Goal: Obtain resource: Download file/media

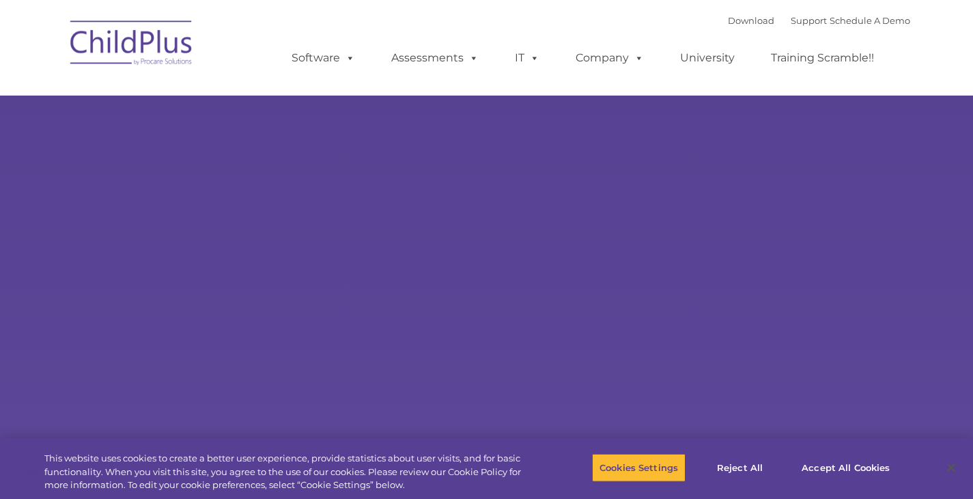
select select "MEDIUM"
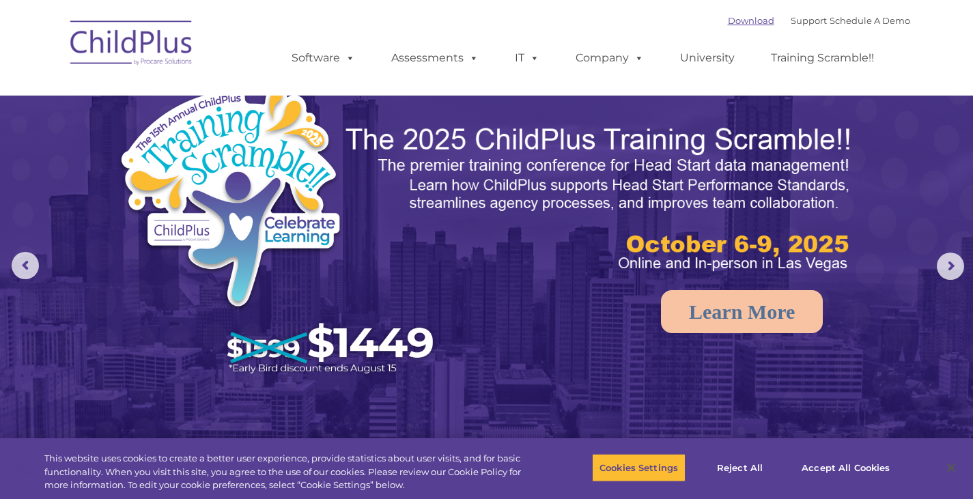
click at [728, 16] on link "Download" at bounding box center [751, 20] width 46 height 11
click at [729, 23] on link "Download" at bounding box center [751, 20] width 46 height 11
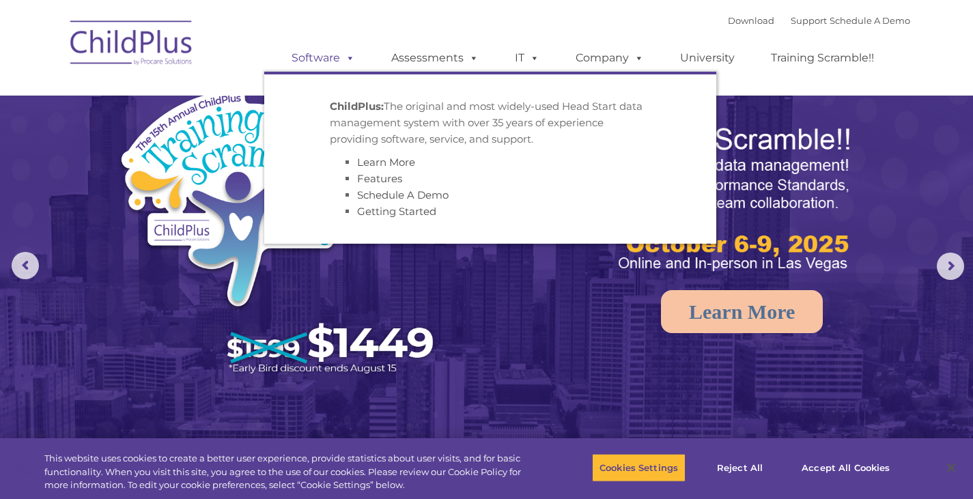
click at [346, 59] on span at bounding box center [347, 57] width 15 height 13
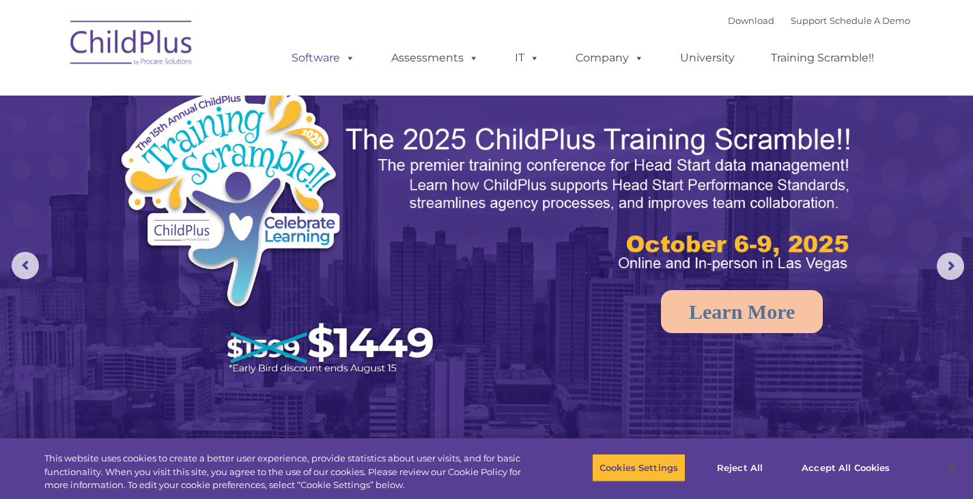
click at [346, 59] on span at bounding box center [347, 57] width 15 height 13
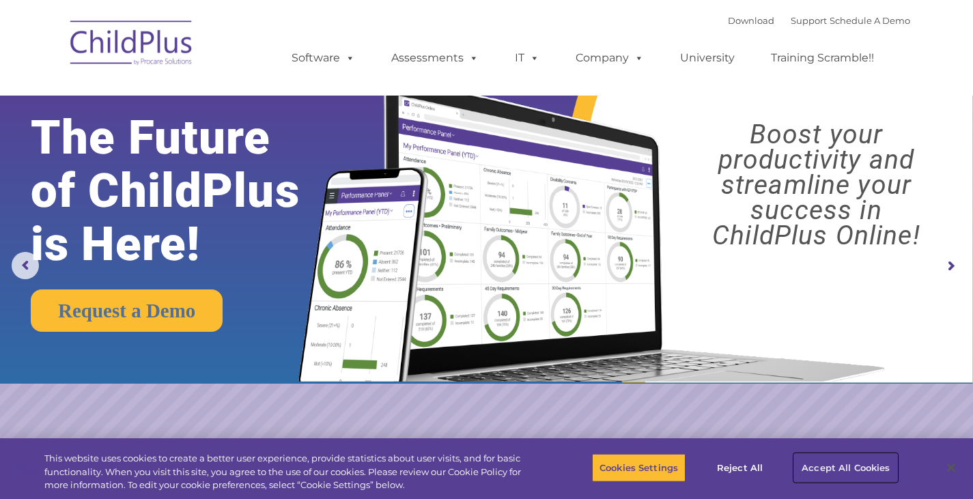
click at [830, 459] on button "Accept All Cookies" at bounding box center [845, 467] width 103 height 29
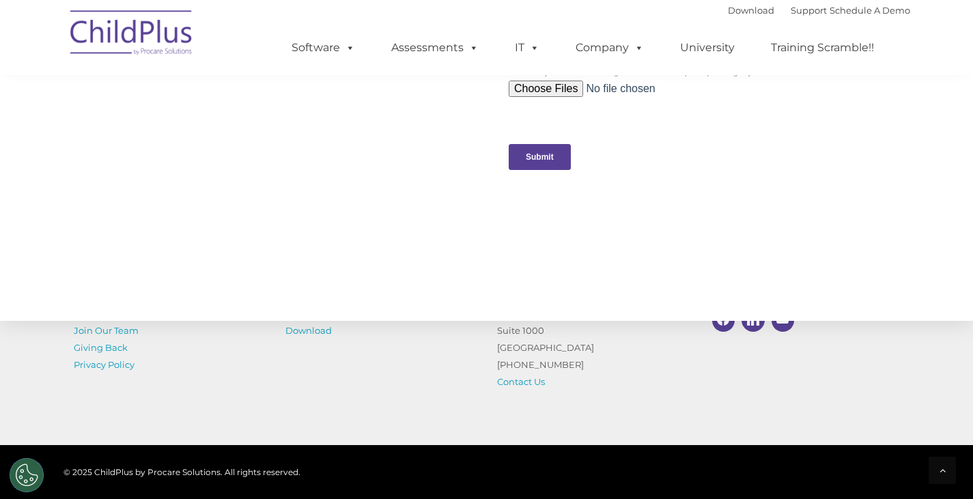
scroll to position [1512, 0]
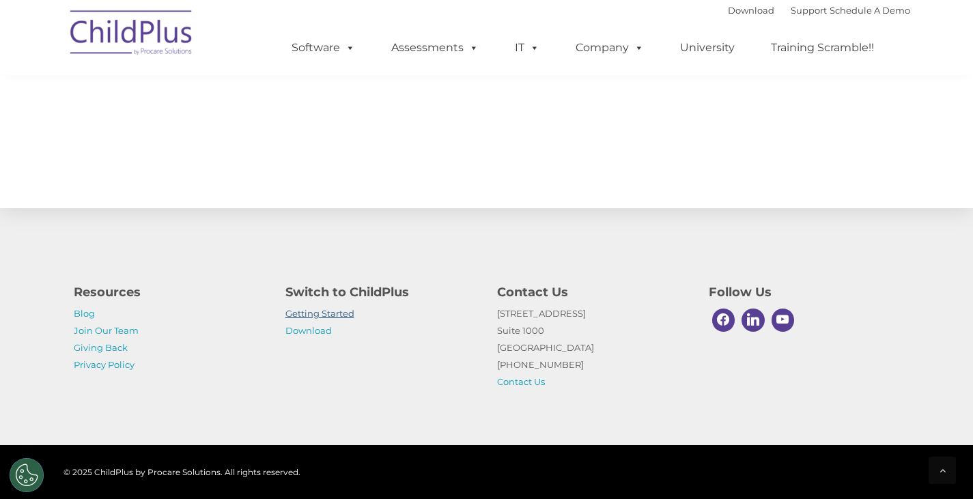
click at [307, 310] on link "Getting Started" at bounding box center [319, 313] width 69 height 11
click at [322, 326] on link "Download" at bounding box center [308, 330] width 46 height 11
